Goal: Task Accomplishment & Management: Use online tool/utility

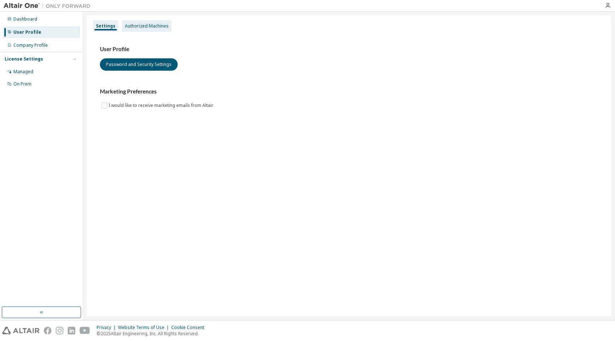
click at [126, 27] on div "Authorized Machines" at bounding box center [147, 26] width 44 height 6
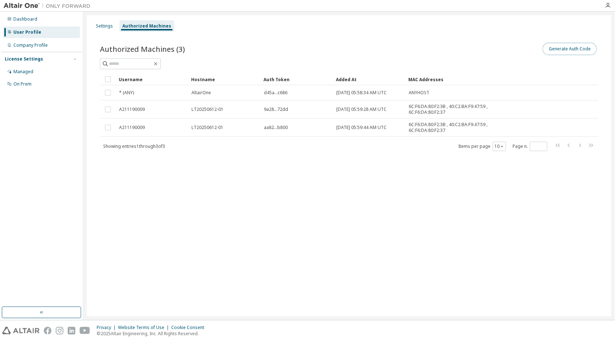
click at [562, 50] on button "Generate Auth Code" at bounding box center [570, 49] width 54 height 12
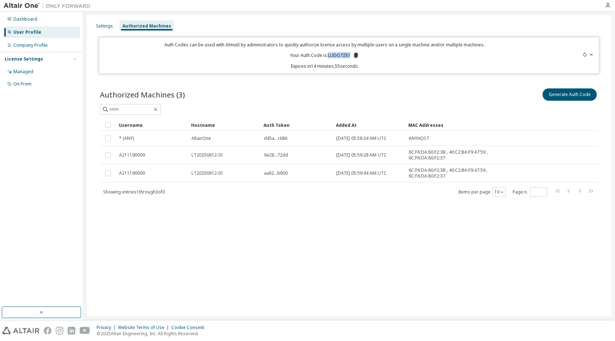
drag, startPoint x: 329, startPoint y: 55, endPoint x: 351, endPoint y: 55, distance: 21.4
click at [351, 55] on p "Your Auth Code is: LUDO7ZE1" at bounding box center [324, 55] width 69 height 7
click at [356, 58] on icon at bounding box center [356, 55] width 7 height 7
click at [357, 56] on icon at bounding box center [356, 55] width 4 height 5
click at [356, 56] on icon at bounding box center [356, 55] width 4 height 5
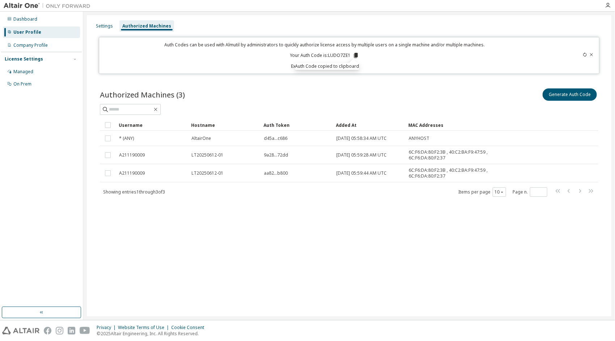
click at [355, 77] on div "Settings Authorized Machines Auth Codes can be used with Almutil by administrat…" at bounding box center [349, 165] width 525 height 301
click at [356, 54] on icon at bounding box center [356, 55] width 4 height 5
